Goal: Information Seeking & Learning: Check status

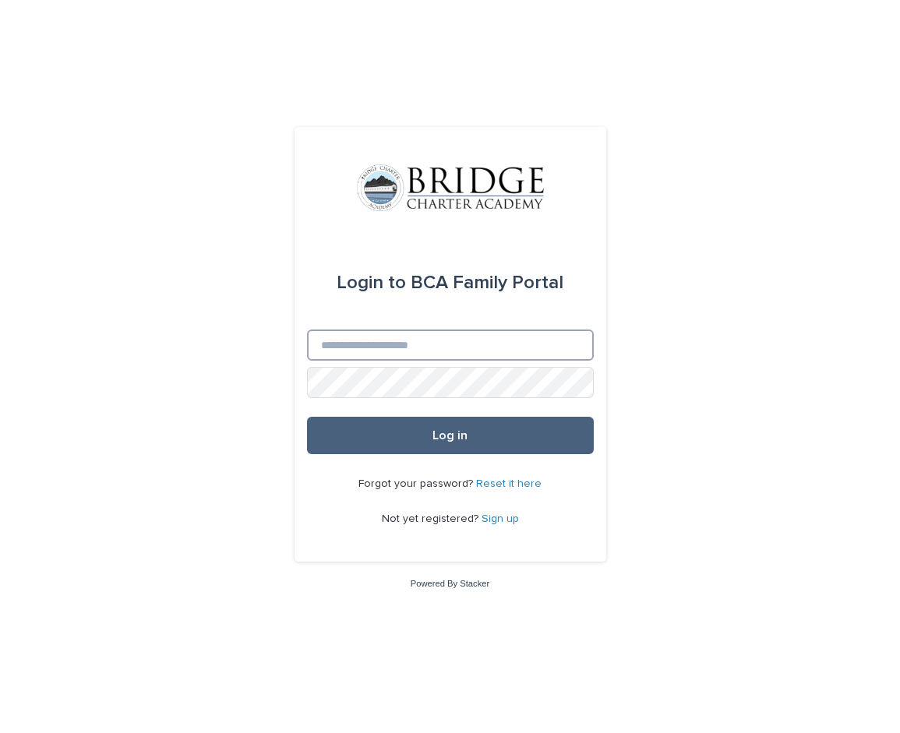
type input "**********"
click at [543, 427] on button "Log in" at bounding box center [450, 435] width 287 height 37
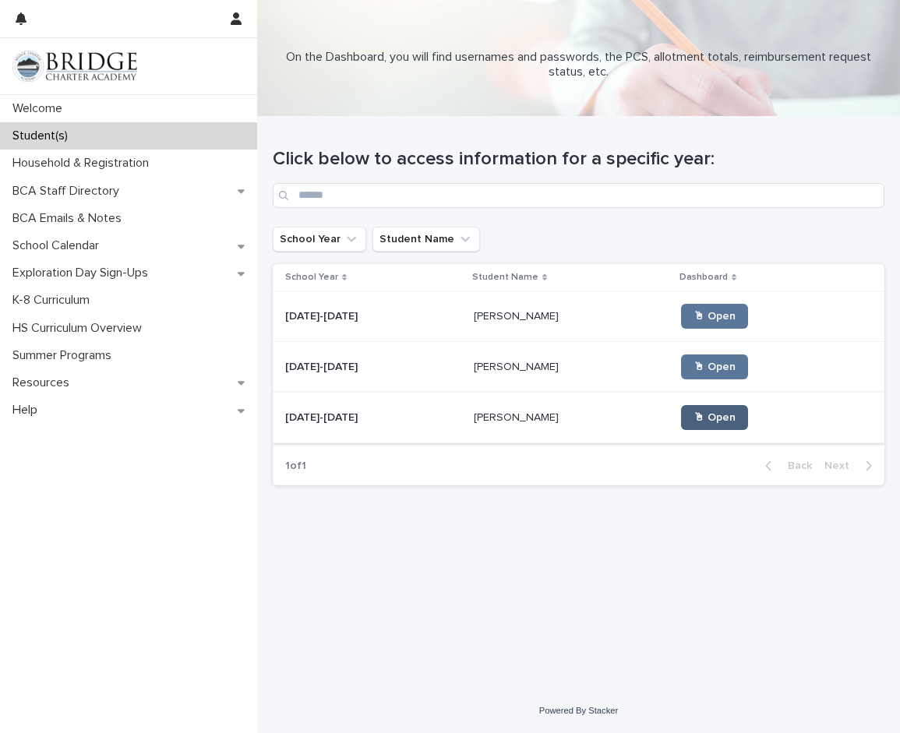
click at [719, 427] on link "🖱 Open" at bounding box center [714, 417] width 67 height 25
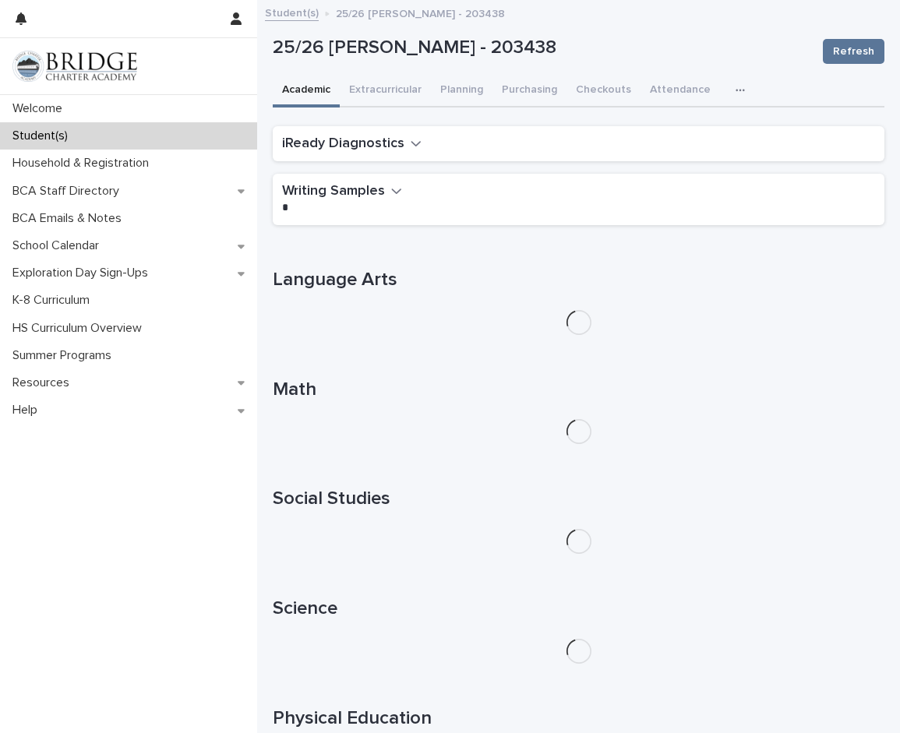
click at [726, 87] on button "button" at bounding box center [743, 90] width 34 height 31
click at [411, 91] on button "Extracurricular" at bounding box center [385, 91] width 91 height 33
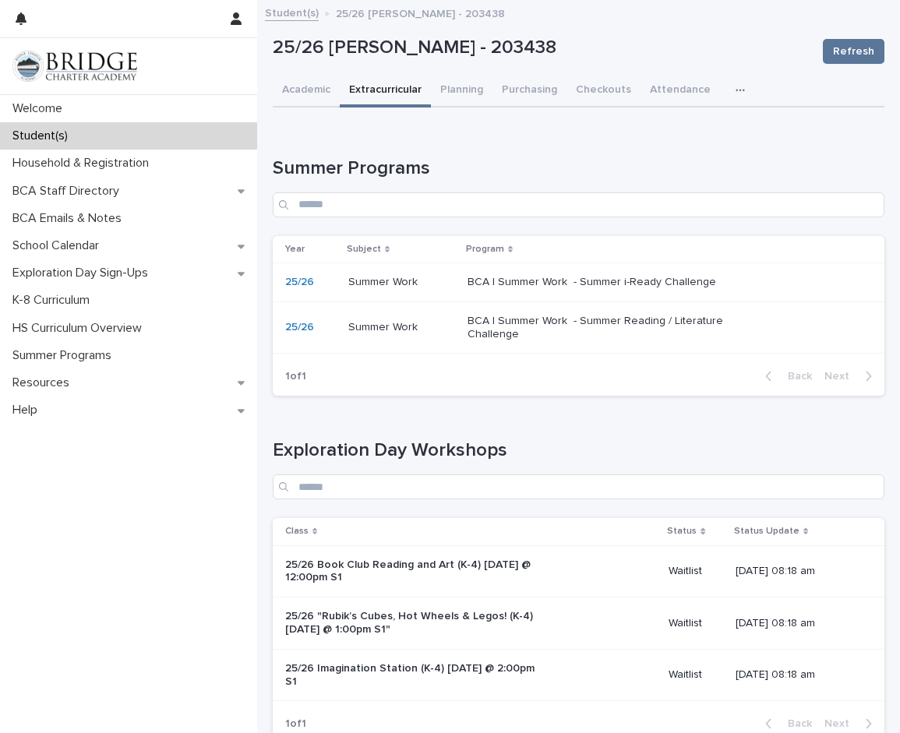
click at [701, 284] on p "BCA | Summer Work - Summer i-Ready Challenge" at bounding box center [598, 282] width 260 height 13
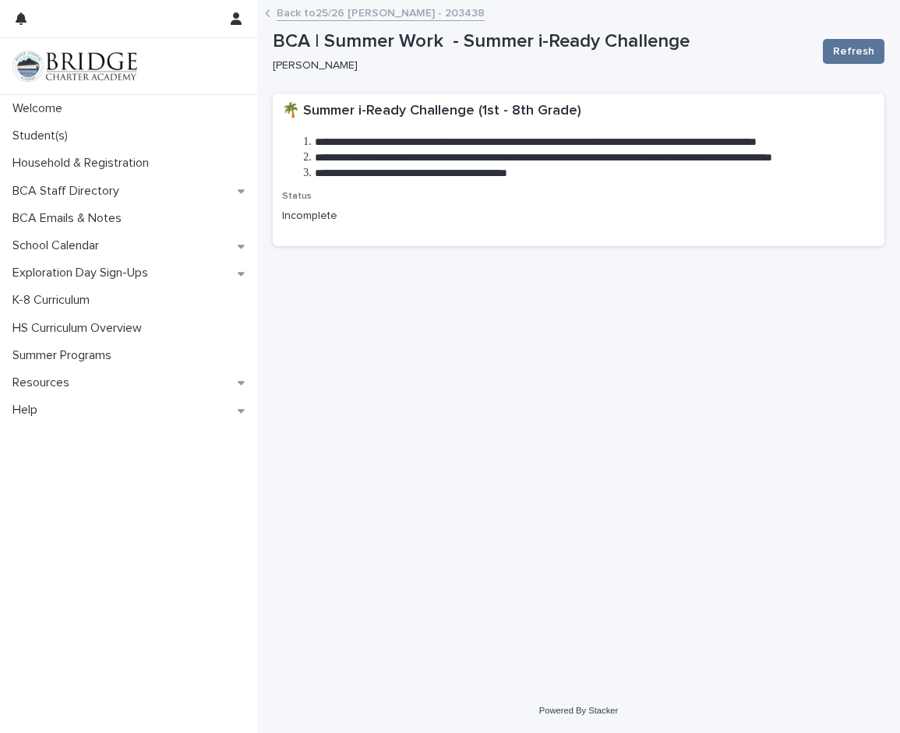
click at [280, 16] on link "Back to 25/26 [PERSON_NAME] - 203438" at bounding box center [381, 12] width 208 height 18
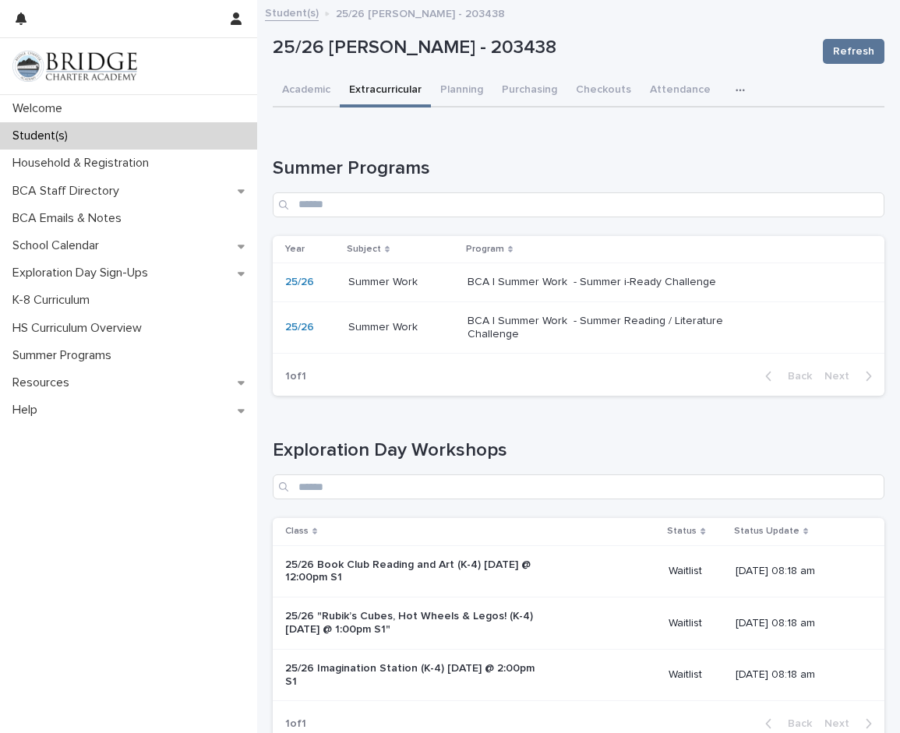
click at [398, 323] on p "Summer Work" at bounding box center [384, 326] width 72 height 16
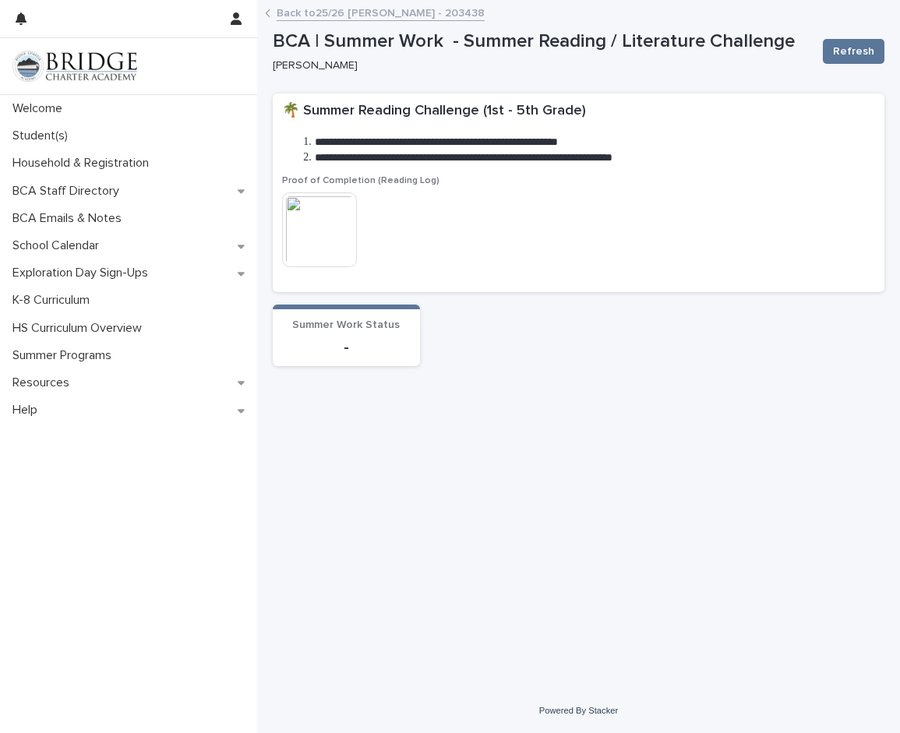
click at [329, 241] on img at bounding box center [319, 230] width 75 height 75
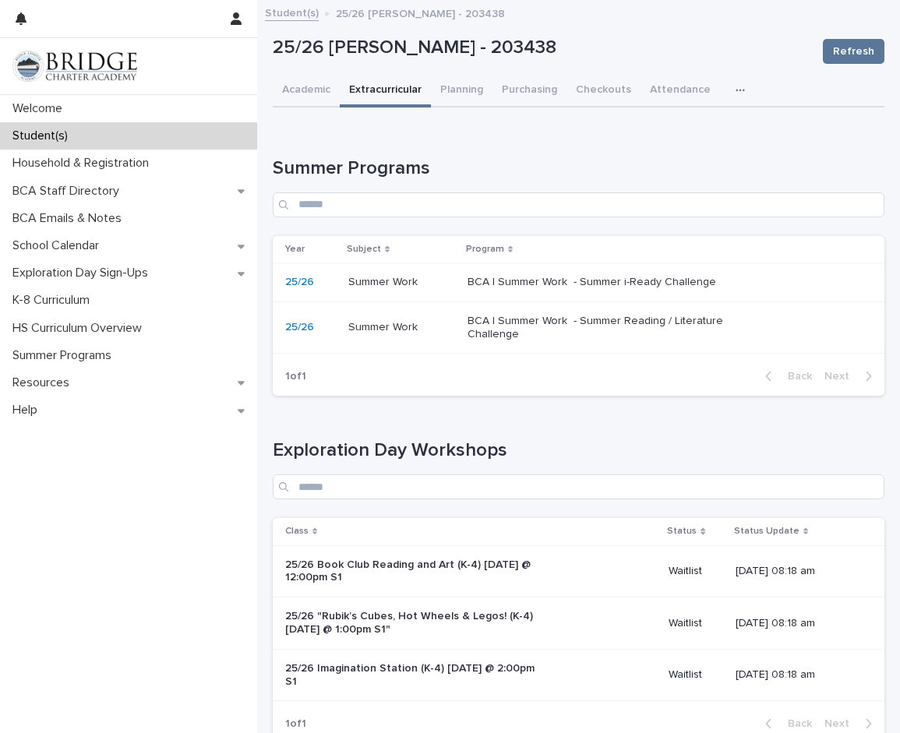
click at [280, 9] on link "Student(s)" at bounding box center [292, 12] width 54 height 18
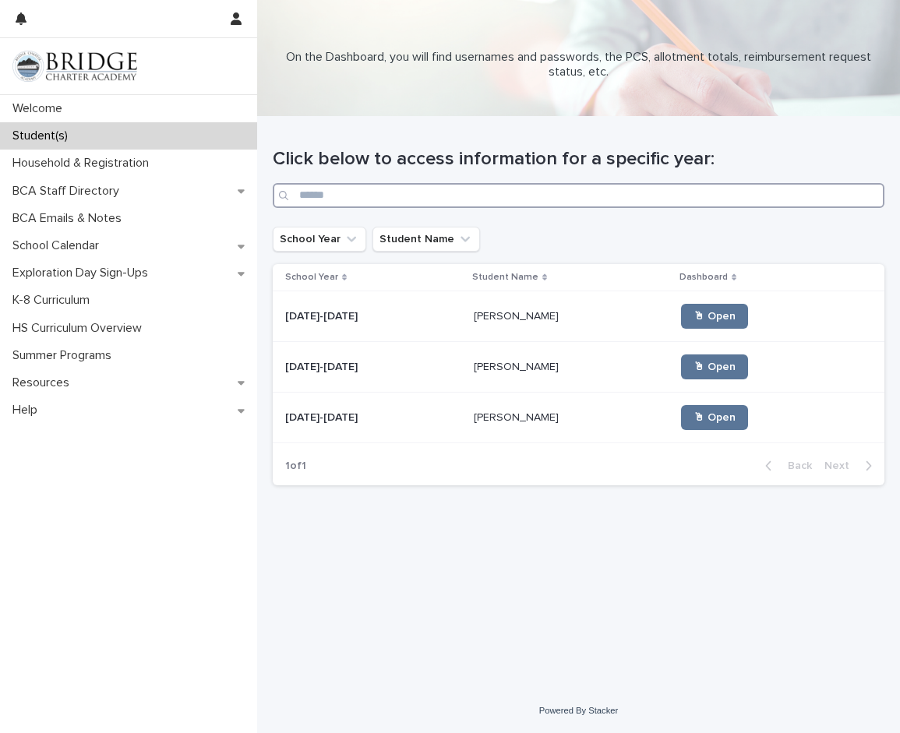
click at [709, 185] on input "Search" at bounding box center [579, 195] width 612 height 25
click at [706, 364] on span "🖱 Open" at bounding box center [715, 367] width 42 height 11
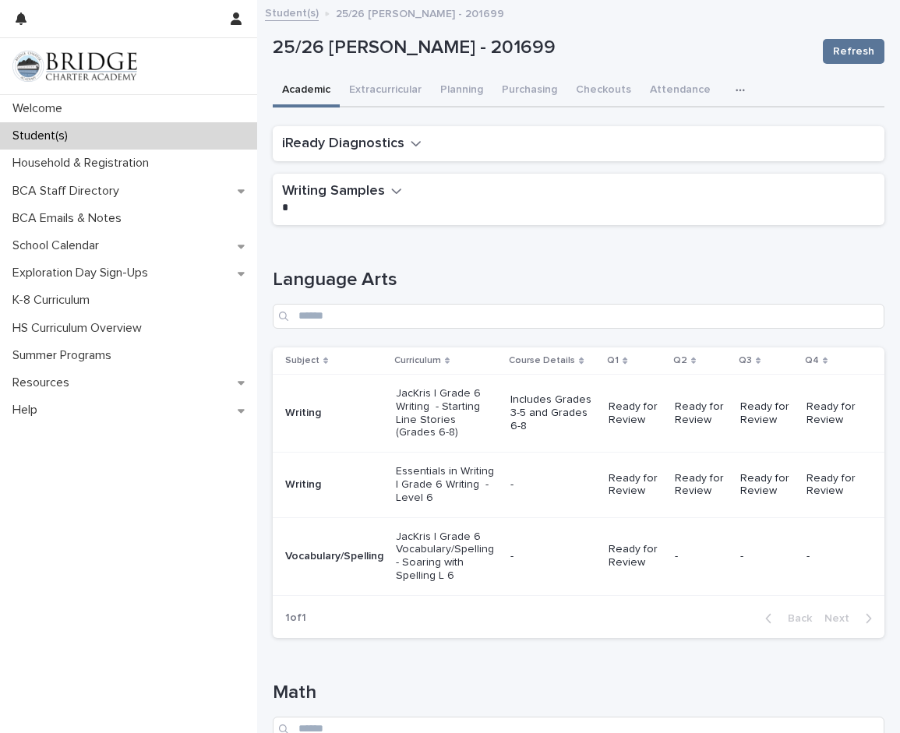
click at [736, 89] on icon "button" at bounding box center [740, 90] width 9 height 11
click at [687, 134] on button "General" at bounding box center [703, 130] width 103 height 23
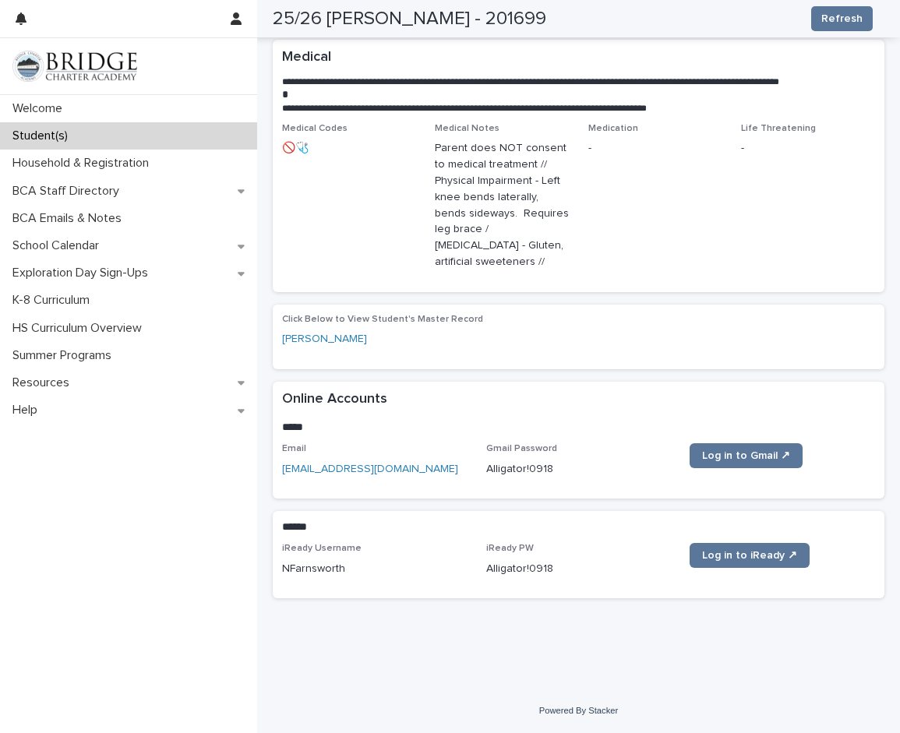
scroll to position [385, 0]
drag, startPoint x: 553, startPoint y: 471, endPoint x: 483, endPoint y: 469, distance: 69.4
click at [486, 469] on p "Alligator!0918" at bounding box center [579, 469] width 186 height 16
copy p "Alligator!0918"
click at [774, 357] on div "Click Below to View Student's Master Record [PERSON_NAME]" at bounding box center [578, 337] width 593 height 46
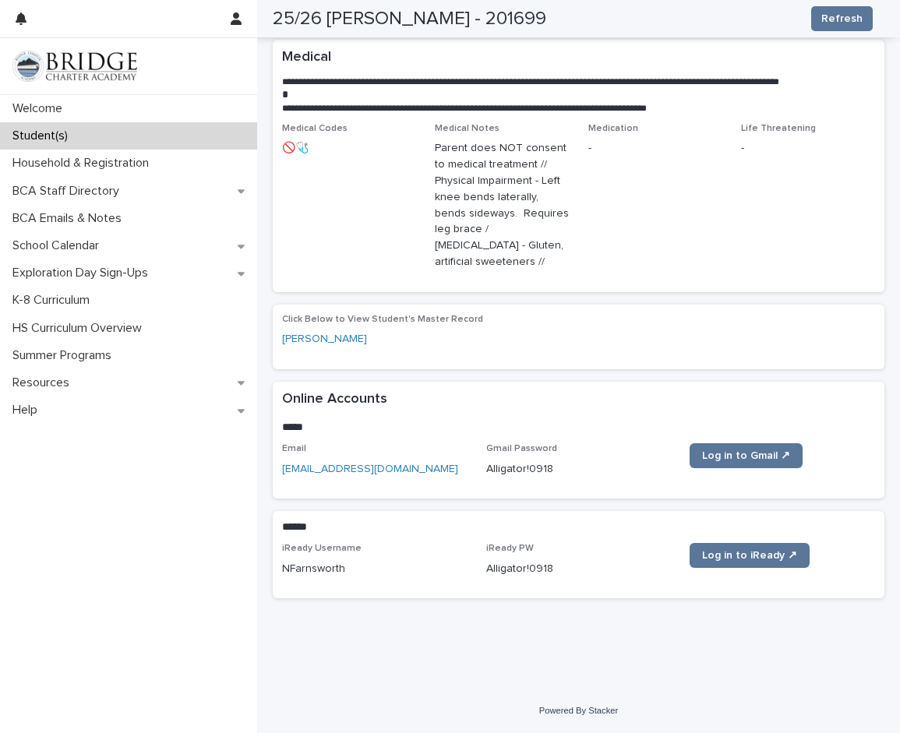
scroll to position [0, 0]
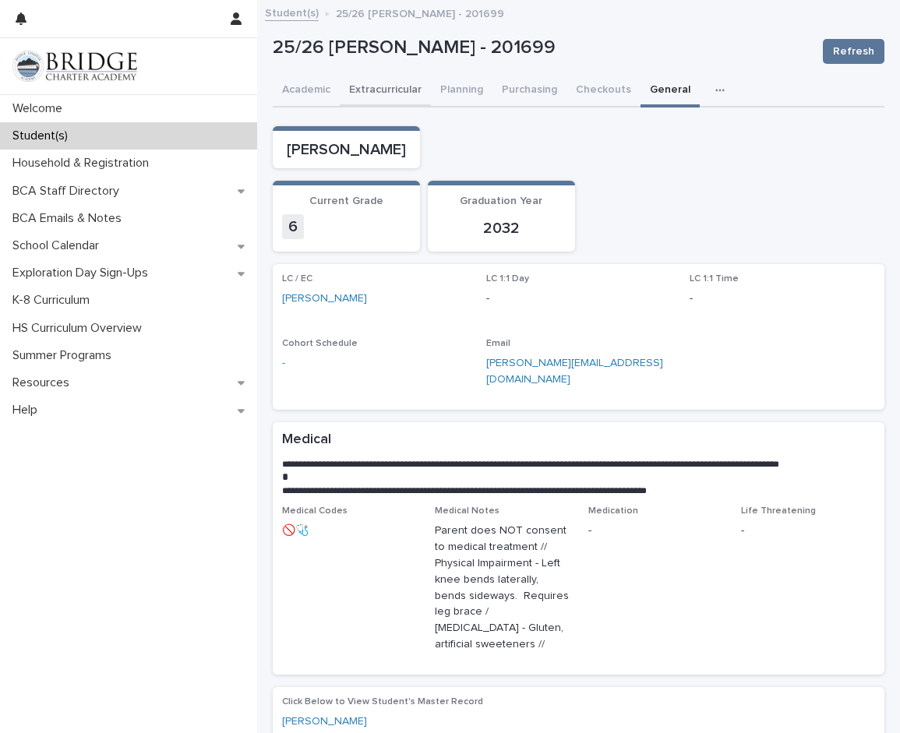
click at [391, 87] on button "Extracurricular" at bounding box center [385, 91] width 91 height 33
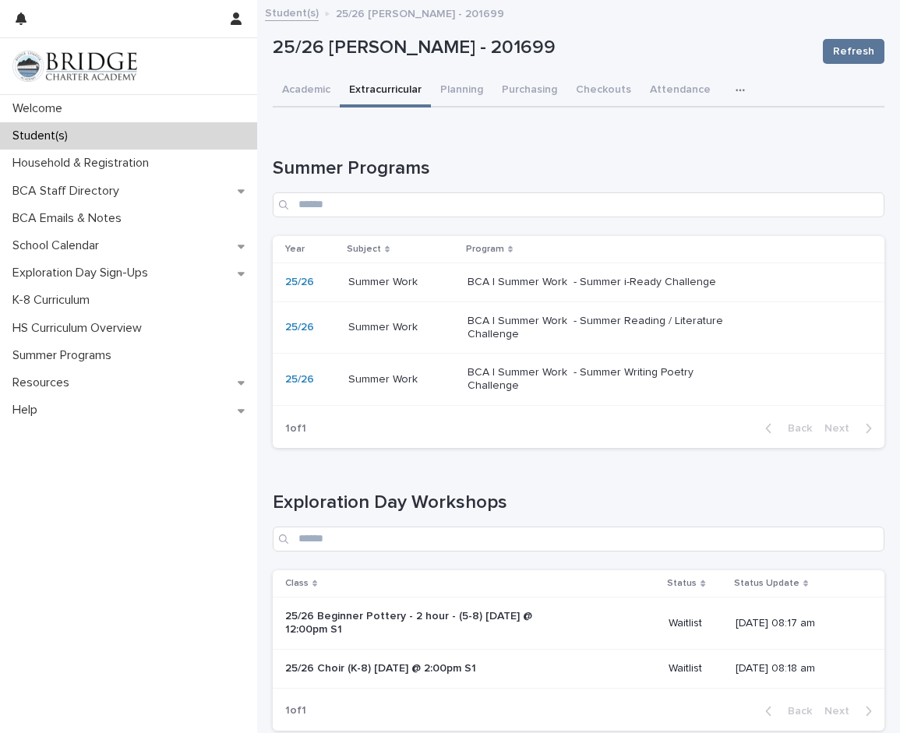
click at [474, 284] on p "BCA | Summer Work - Summer i-Ready Challenge" at bounding box center [598, 282] width 260 height 13
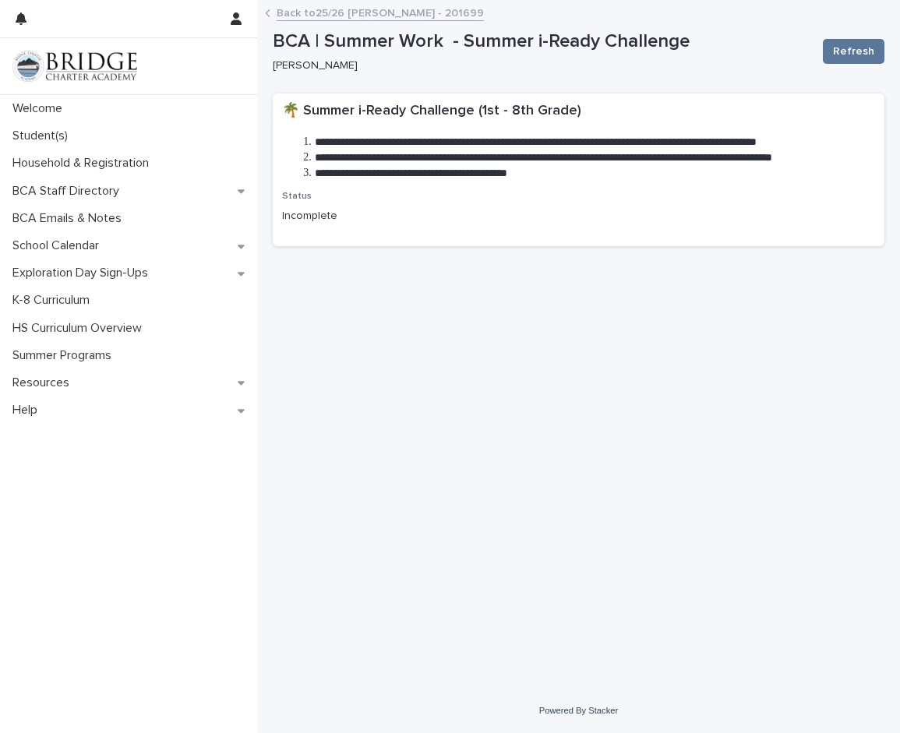
click at [318, 18] on link "Back to 25/26 [PERSON_NAME] - 201699" at bounding box center [380, 12] width 207 height 18
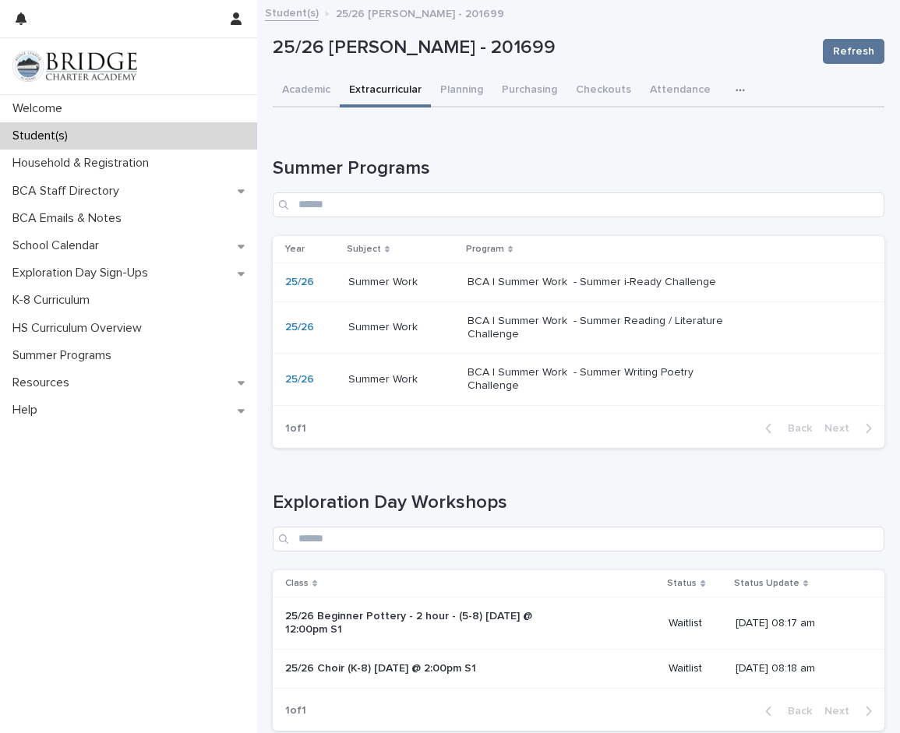
click at [461, 333] on td "BCA | Summer Work - Summer Reading / Literature Challenge" at bounding box center [672, 328] width 423 height 52
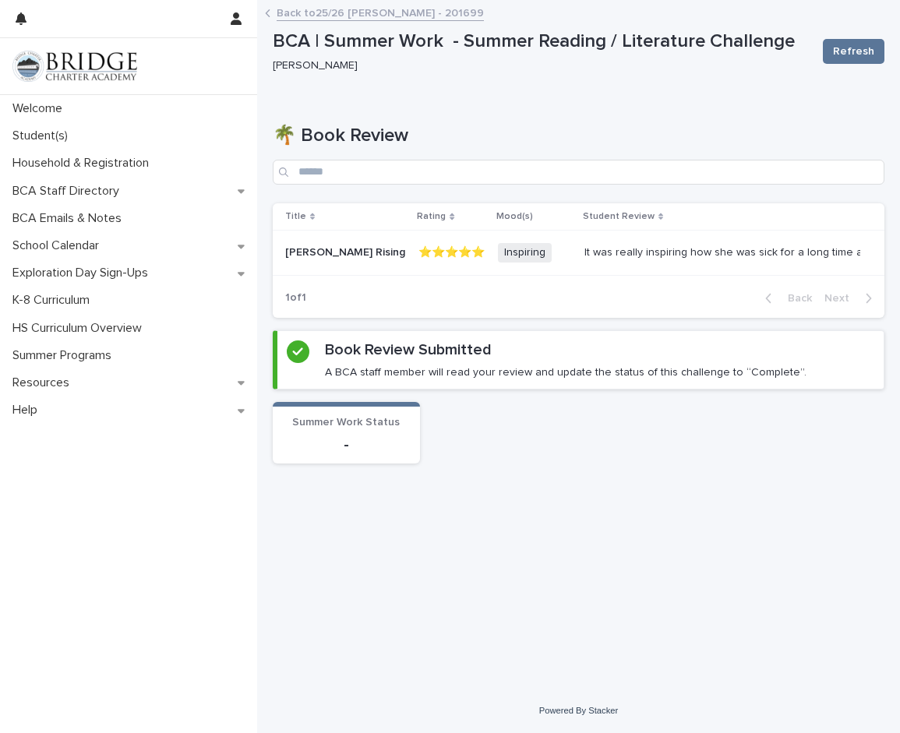
click at [281, 18] on link "Back to 25/26 [PERSON_NAME] - 201699" at bounding box center [380, 12] width 207 height 18
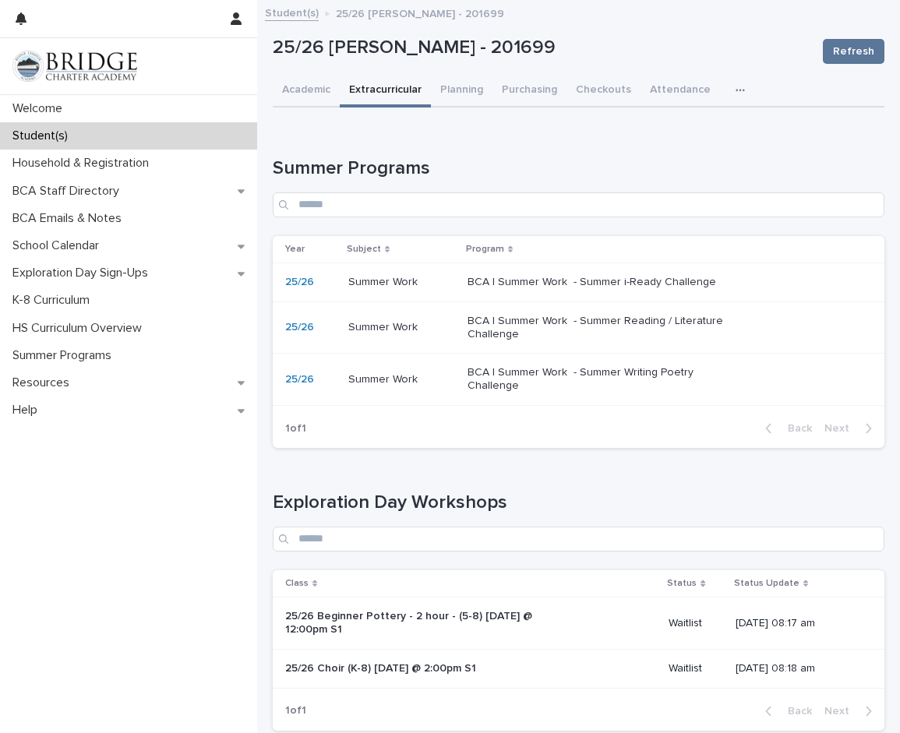
click at [376, 381] on p "Summer Work" at bounding box center [384, 378] width 72 height 16
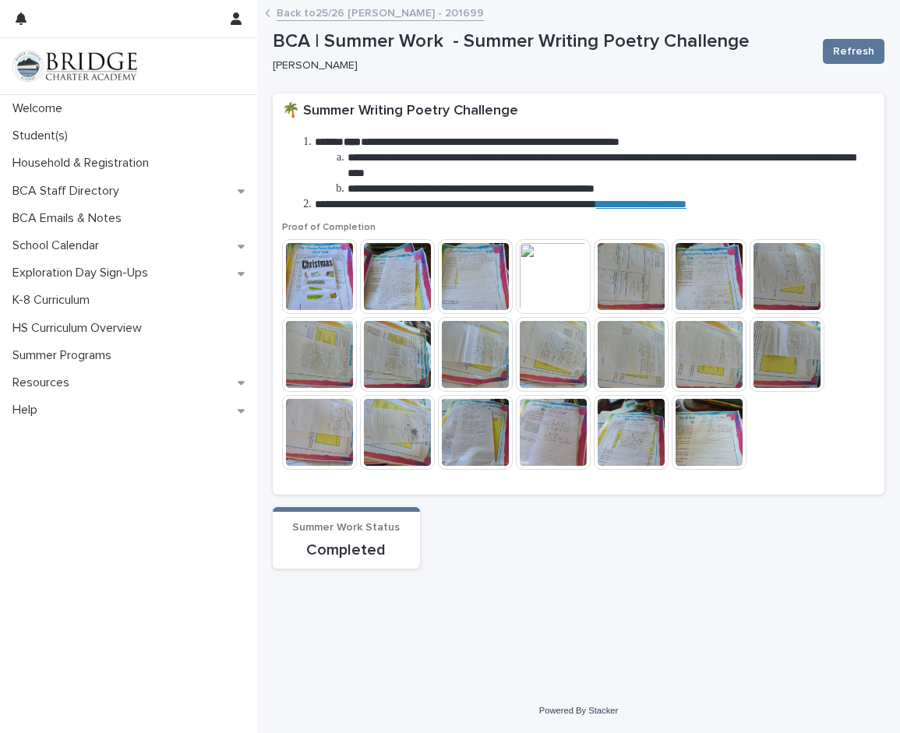
click at [302, 19] on link "Back to 25/26 [PERSON_NAME] - 201699" at bounding box center [380, 12] width 207 height 18
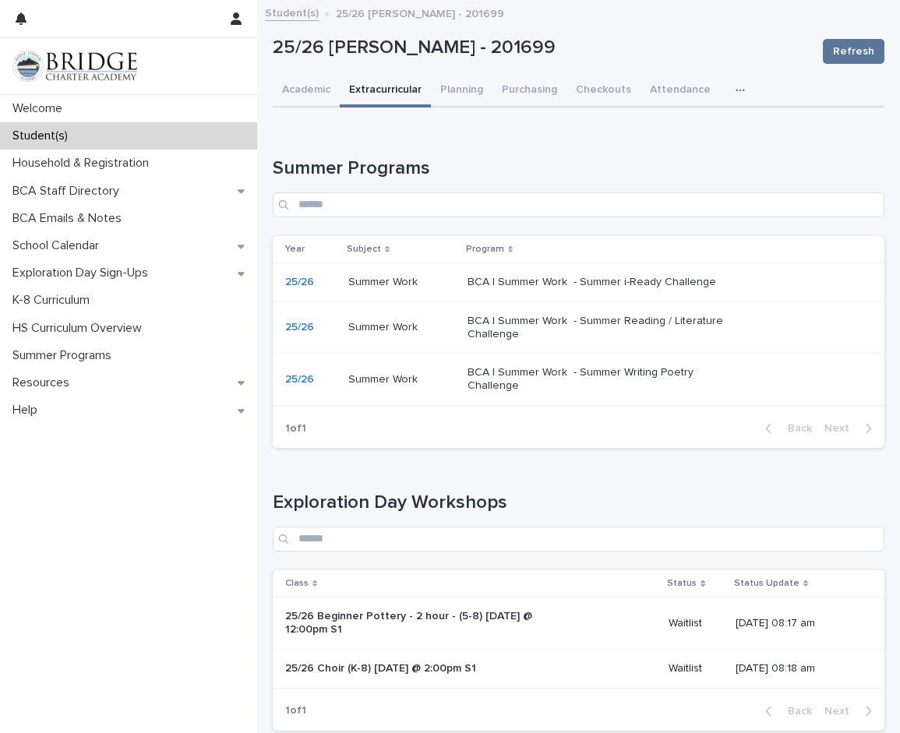
click at [300, 17] on link "Student(s)" at bounding box center [292, 12] width 54 height 18
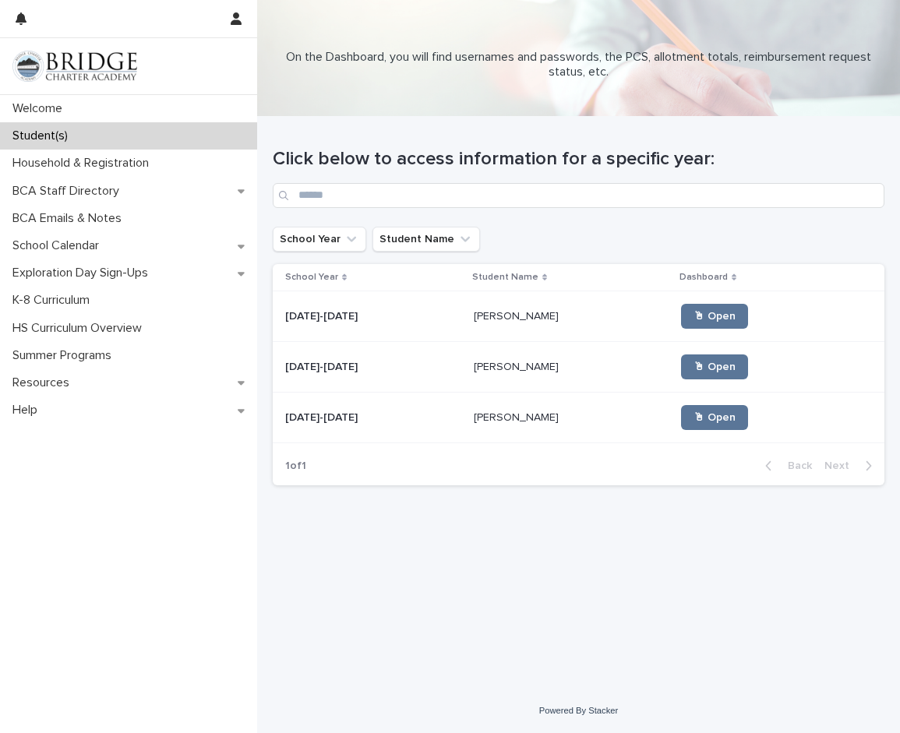
click at [474, 315] on p "[PERSON_NAME]" at bounding box center [518, 315] width 88 height 16
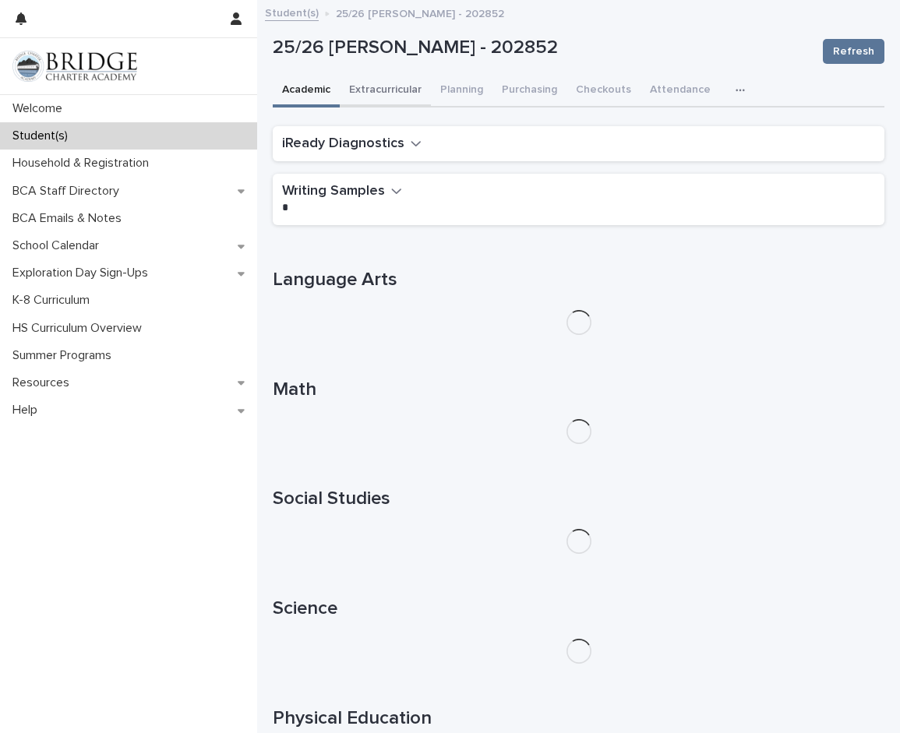
click at [376, 103] on button "Extracurricular" at bounding box center [385, 91] width 91 height 33
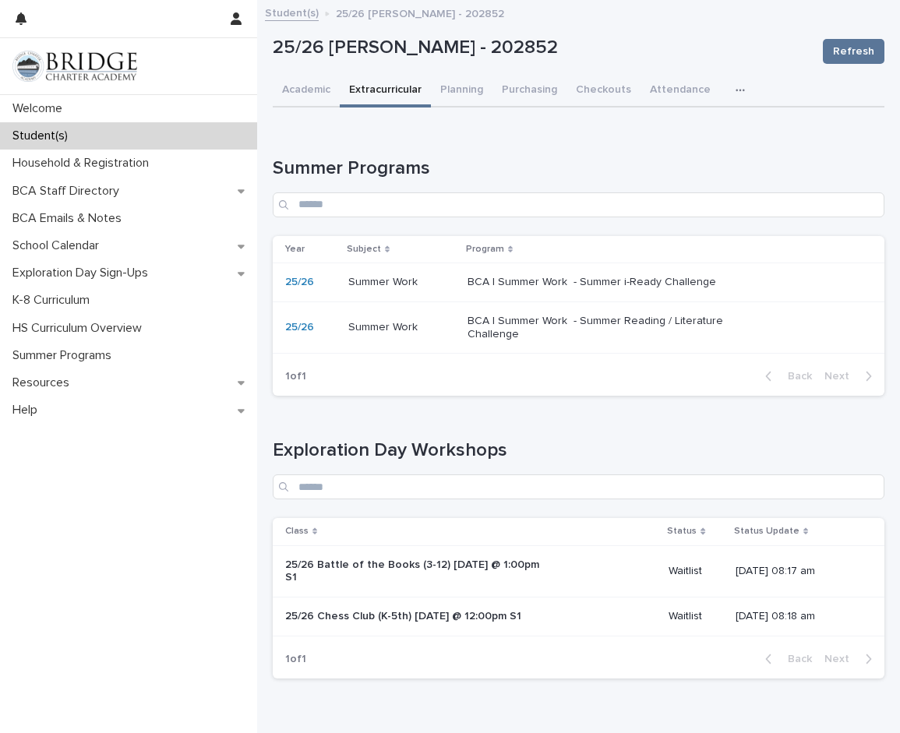
click at [484, 284] on p "BCA | Summer Work - Summer i-Ready Challenge" at bounding box center [598, 282] width 260 height 13
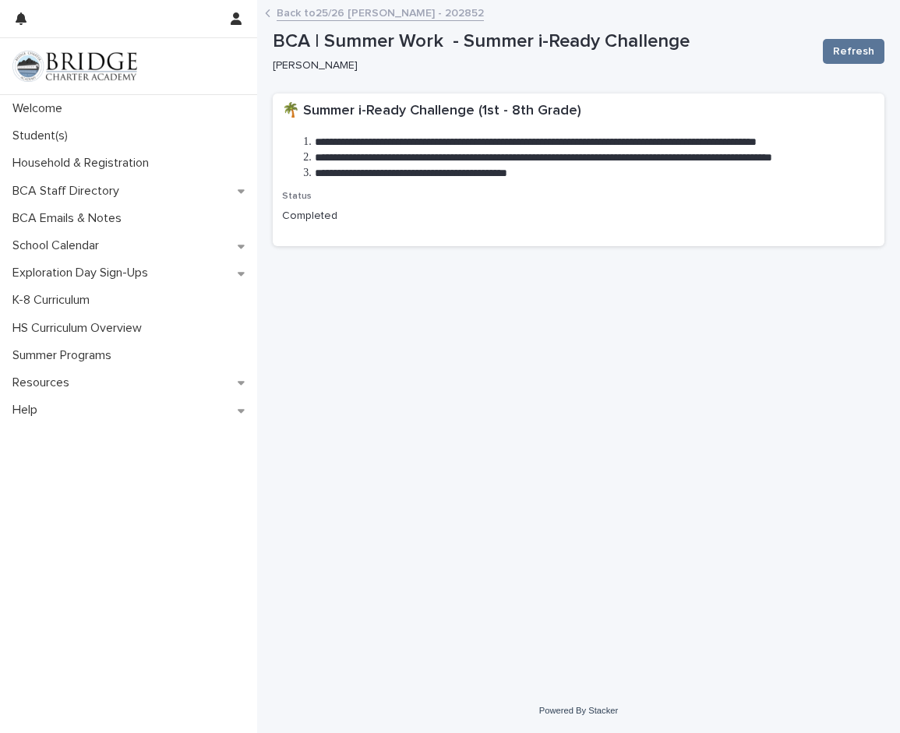
click at [283, 12] on link "Back to 25/26 [PERSON_NAME] - 202852" at bounding box center [380, 12] width 207 height 18
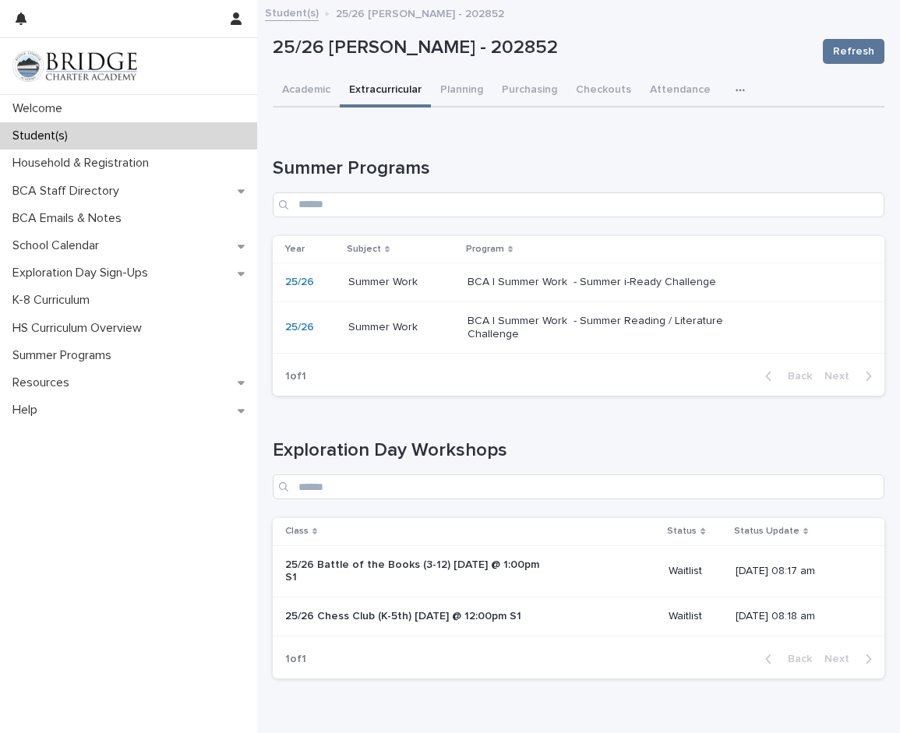
click at [387, 321] on p "Summer Work" at bounding box center [384, 326] width 72 height 16
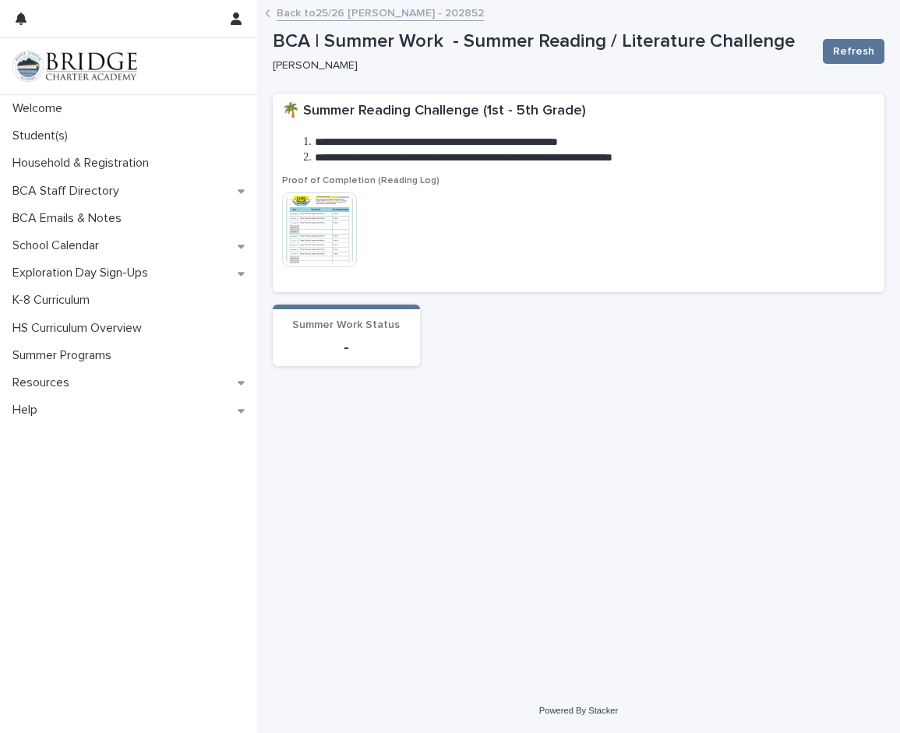
click at [285, 12] on link "Back to 25/26 [PERSON_NAME] - 202852" at bounding box center [380, 12] width 207 height 18
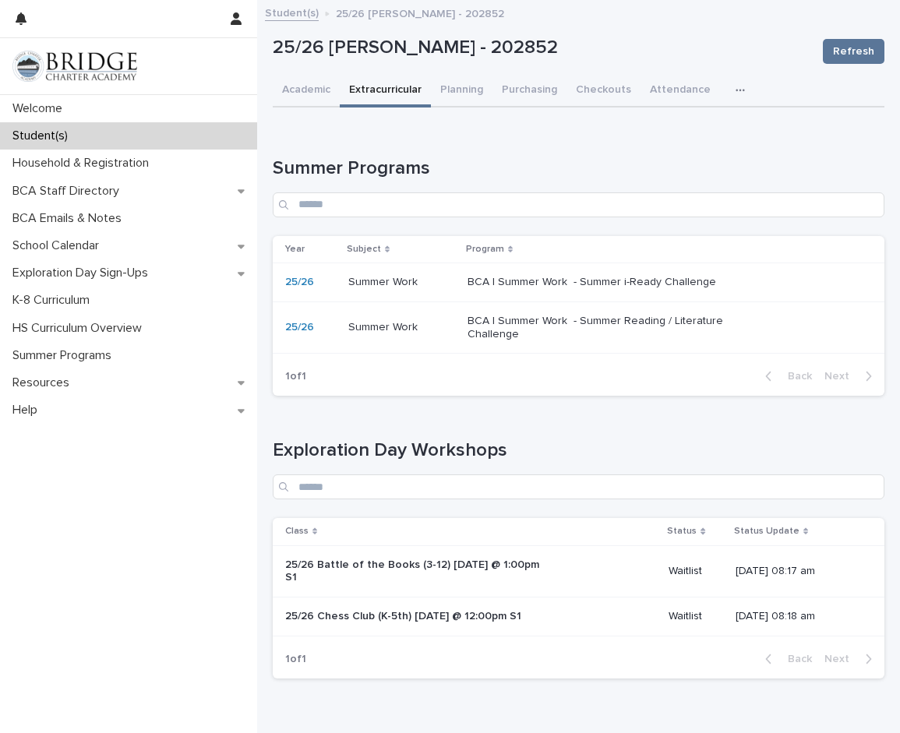
click at [637, 162] on h1 "Summer Programs" at bounding box center [579, 168] width 612 height 23
click at [326, 92] on button "Academic" at bounding box center [306, 91] width 67 height 33
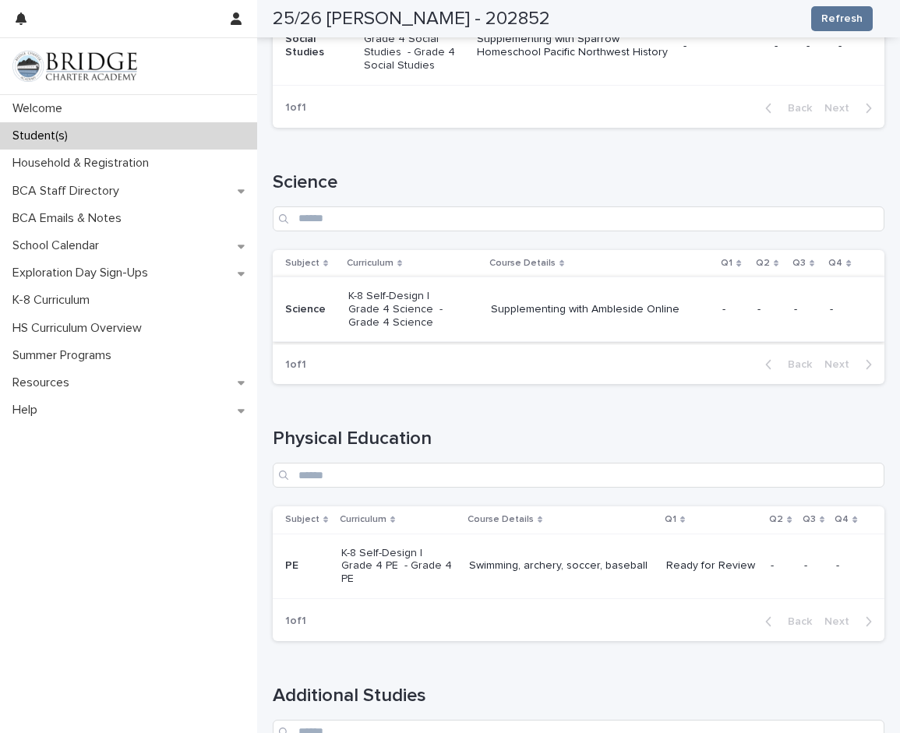
scroll to position [1247, 0]
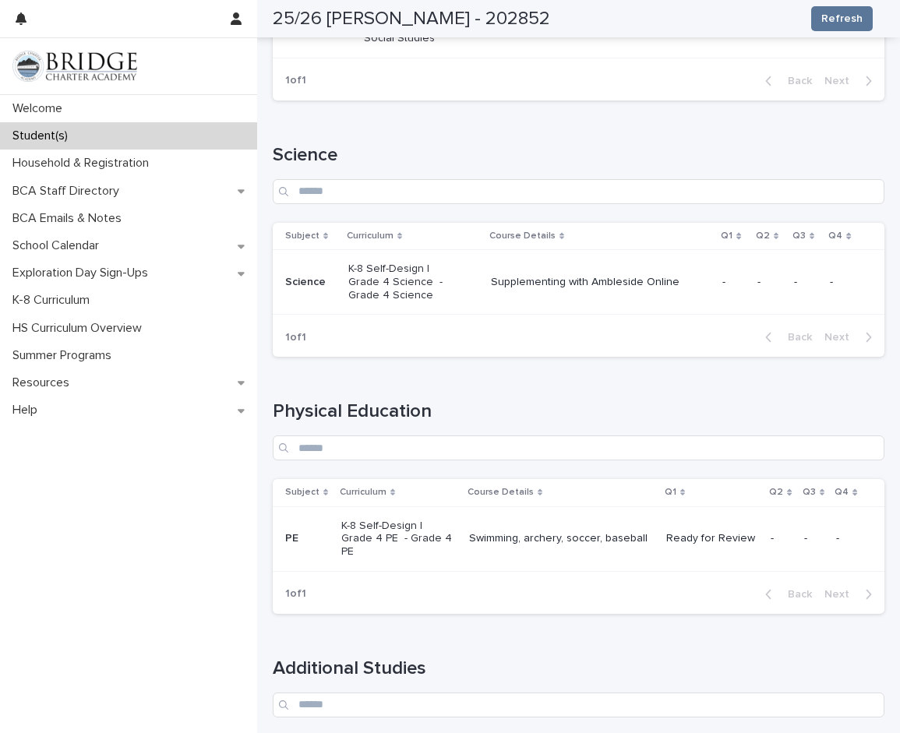
click at [656, 276] on p "Supplementing with Ambleside Online" at bounding box center [600, 282] width 219 height 13
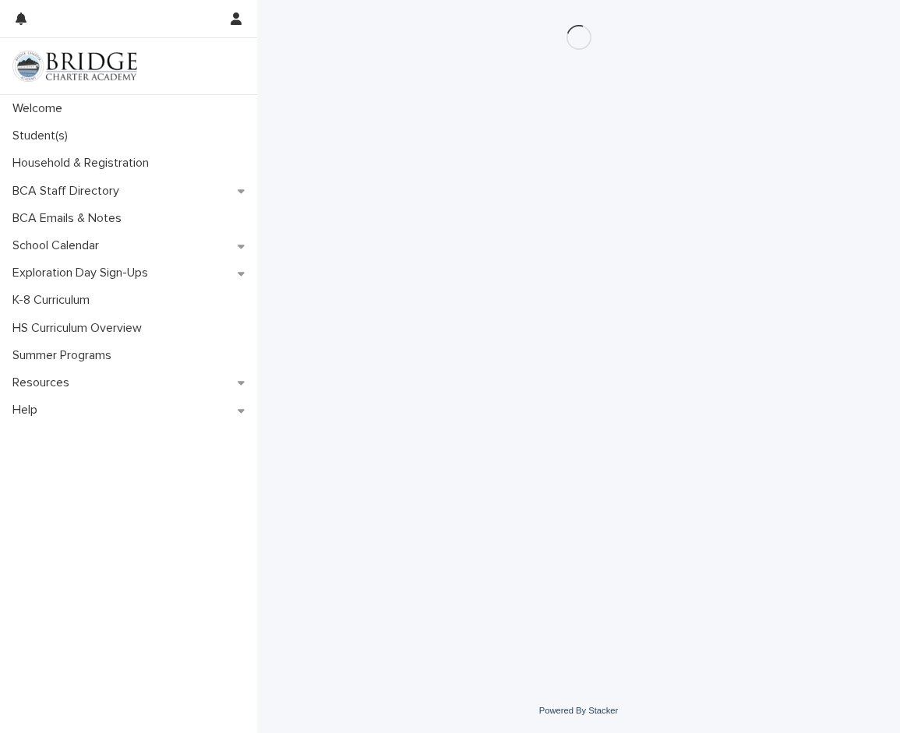
click at [773, 108] on div "Loading... Saving… Loading... Saving…" at bounding box center [578, 325] width 627 height 650
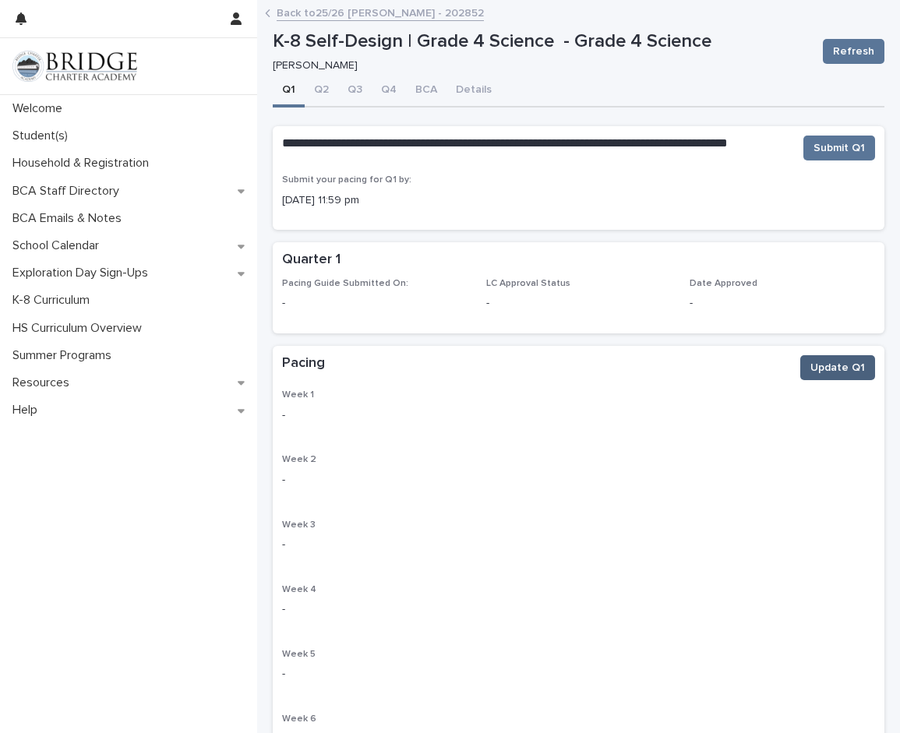
click at [836, 372] on span "Update Q1" at bounding box center [838, 368] width 55 height 16
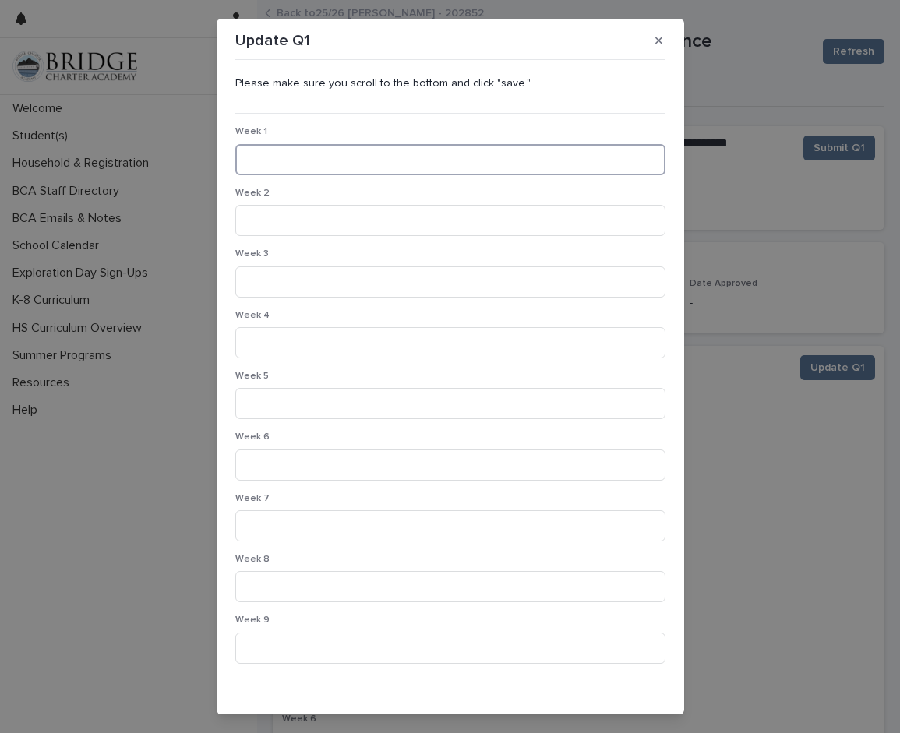
click at [478, 170] on input at bounding box center [450, 159] width 430 height 31
